Goal: Task Accomplishment & Management: Use online tool/utility

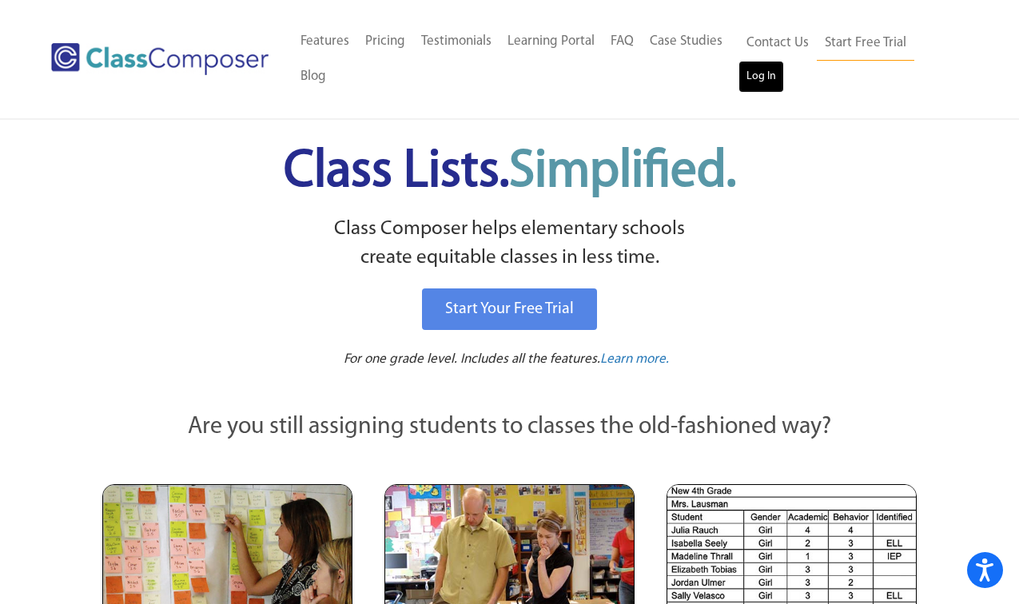
click at [768, 78] on link "Log In" at bounding box center [762, 77] width 46 height 32
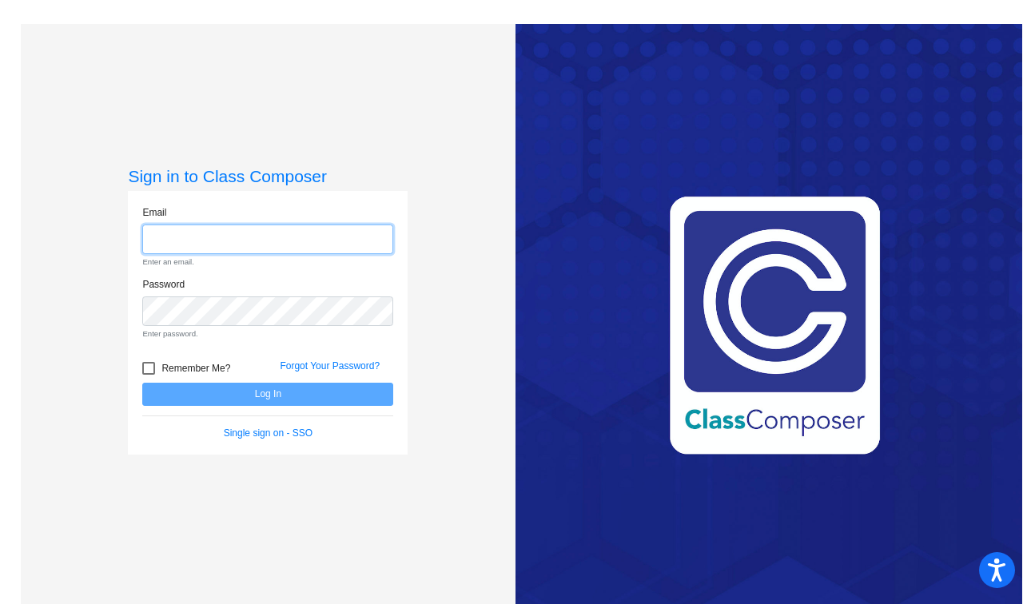
type input "chris_deegan@upland.k12.ca.us"
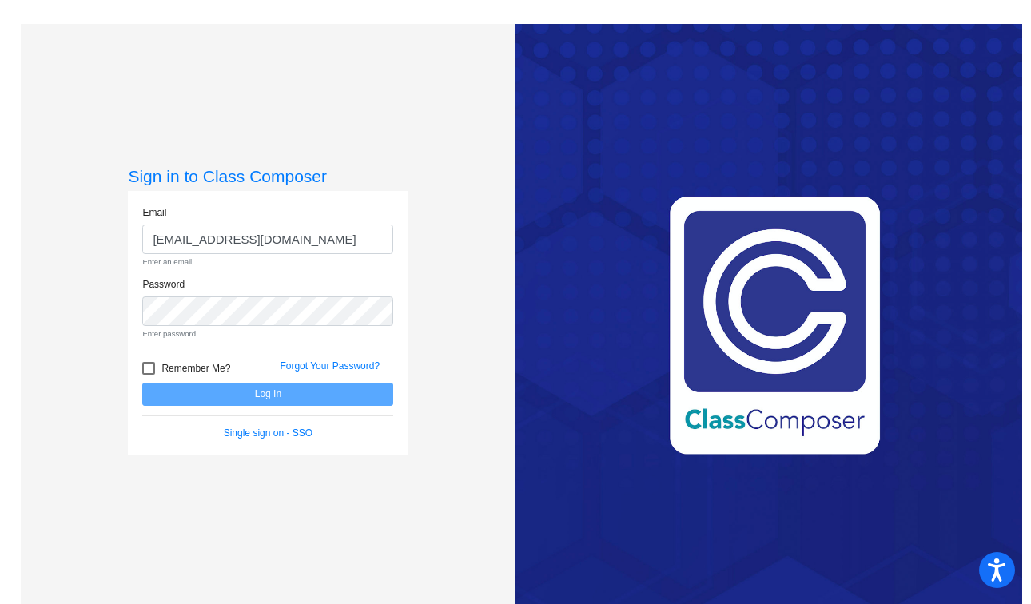
click at [148, 364] on form "Email chris_deegan@upland.k12.ca.us Enter an email. Password Enter password. Re…" at bounding box center [267, 322] width 251 height 235
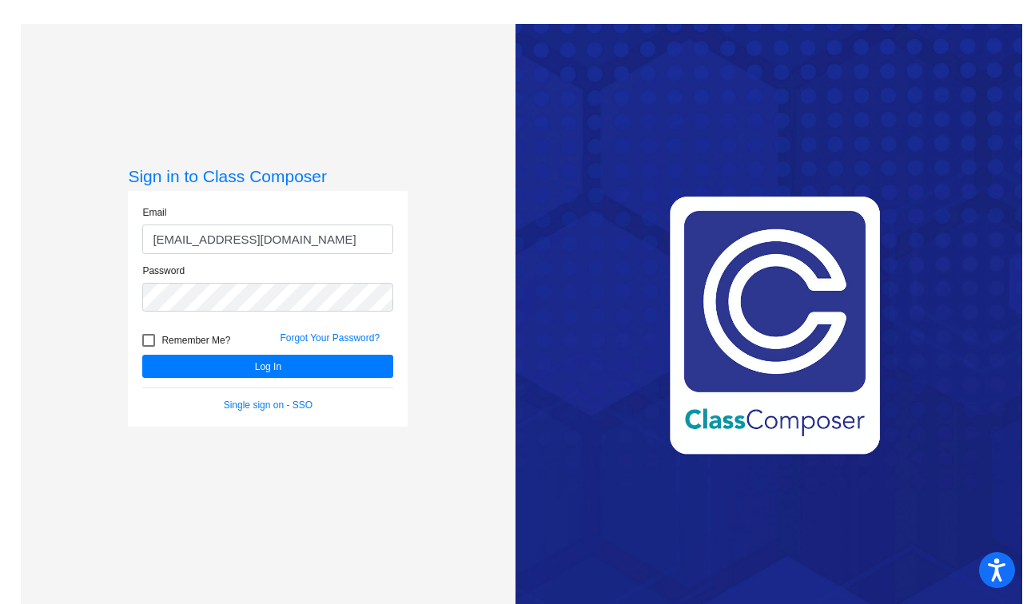
click at [150, 337] on div at bounding box center [148, 340] width 13 height 13
click at [149, 347] on input "Remember Me?" at bounding box center [148, 347] width 1 height 1
checkbox input "true"
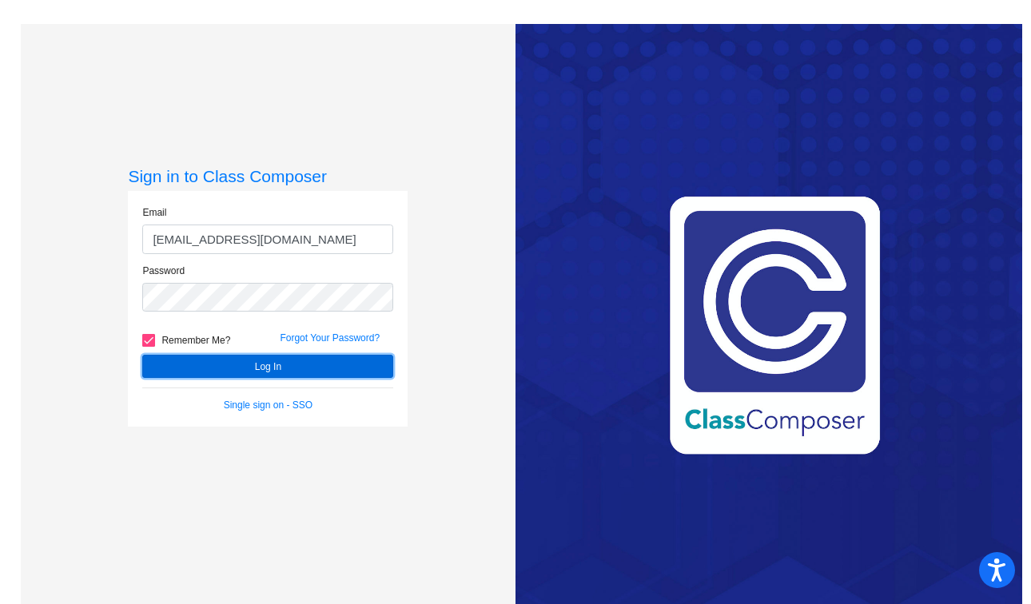
click at [187, 360] on button "Log In" at bounding box center [267, 366] width 251 height 23
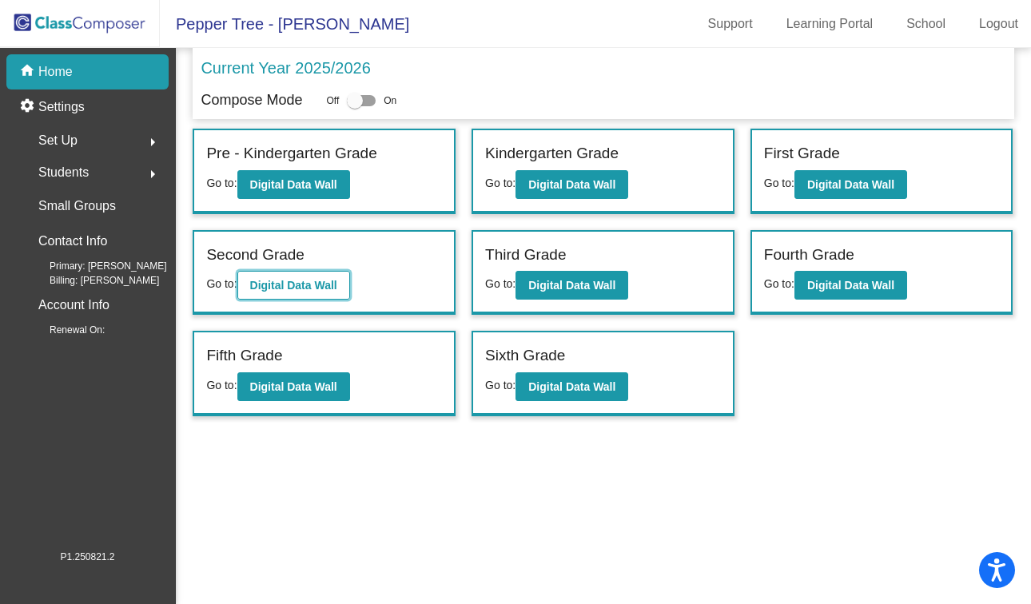
click at [333, 285] on b "Digital Data Wall" at bounding box center [293, 285] width 87 height 13
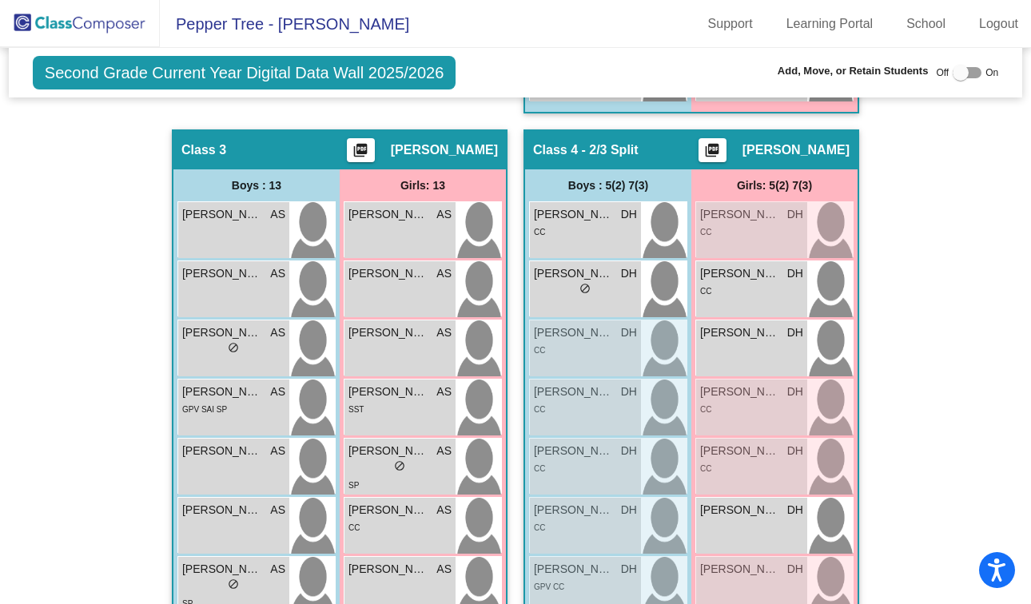
scroll to position [1228, 0]
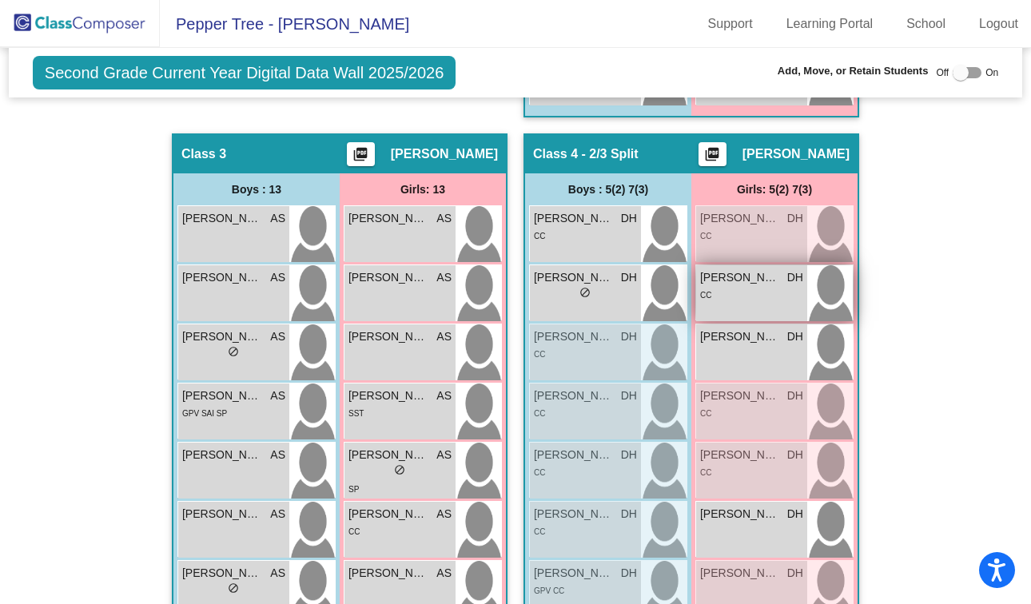
click at [756, 288] on div "CC" at bounding box center [751, 294] width 103 height 17
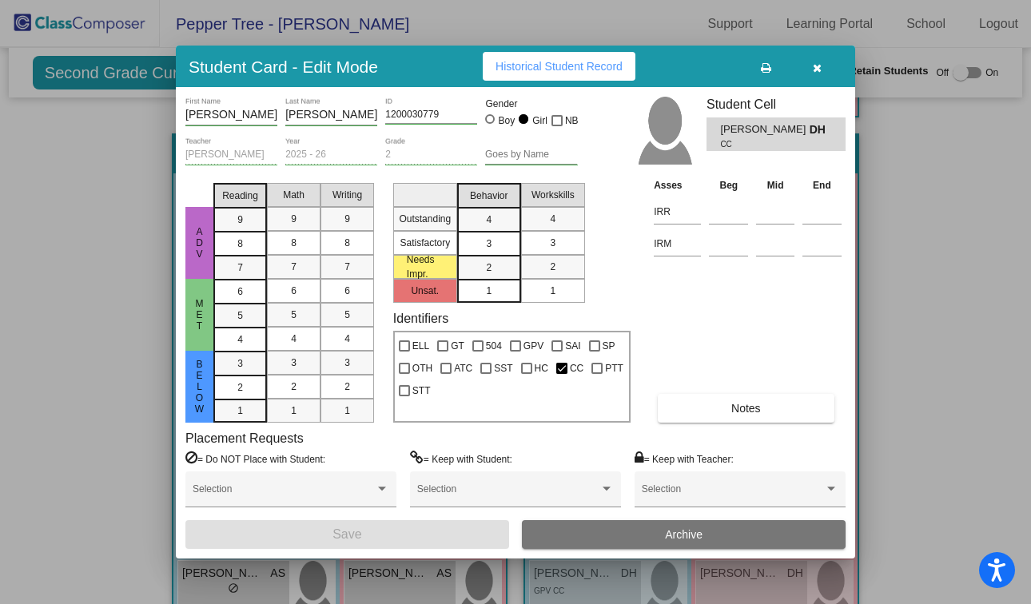
click at [605, 62] on span "Historical Student Record" at bounding box center [559, 66] width 127 height 13
